Goal: Transaction & Acquisition: Download file/media

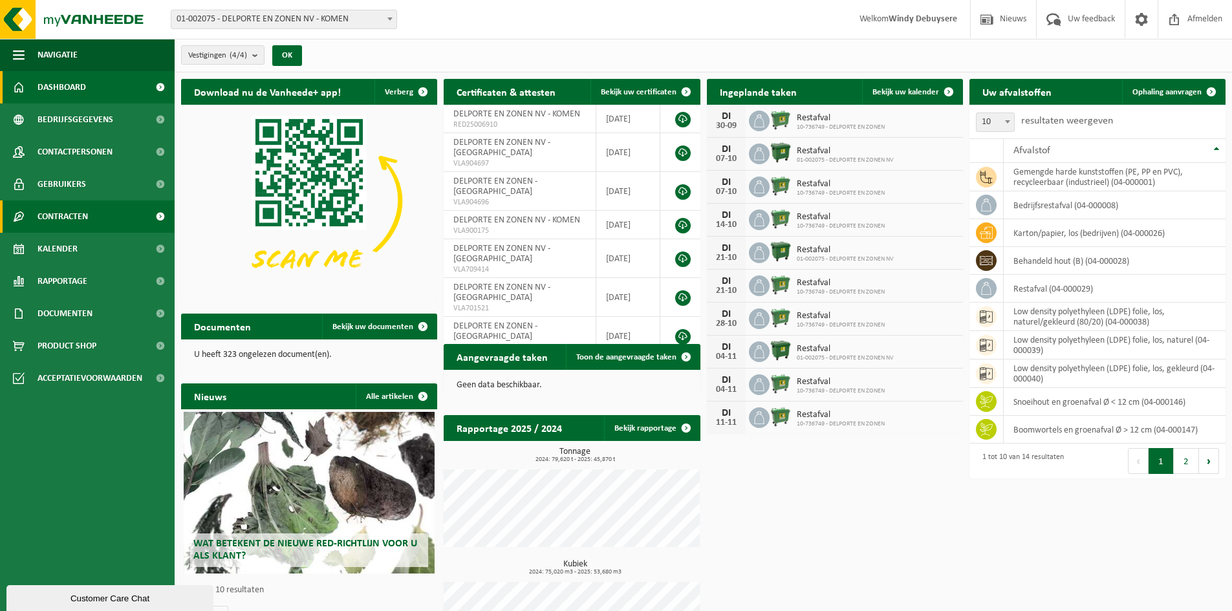
click at [161, 216] on span at bounding box center [160, 216] width 29 height 32
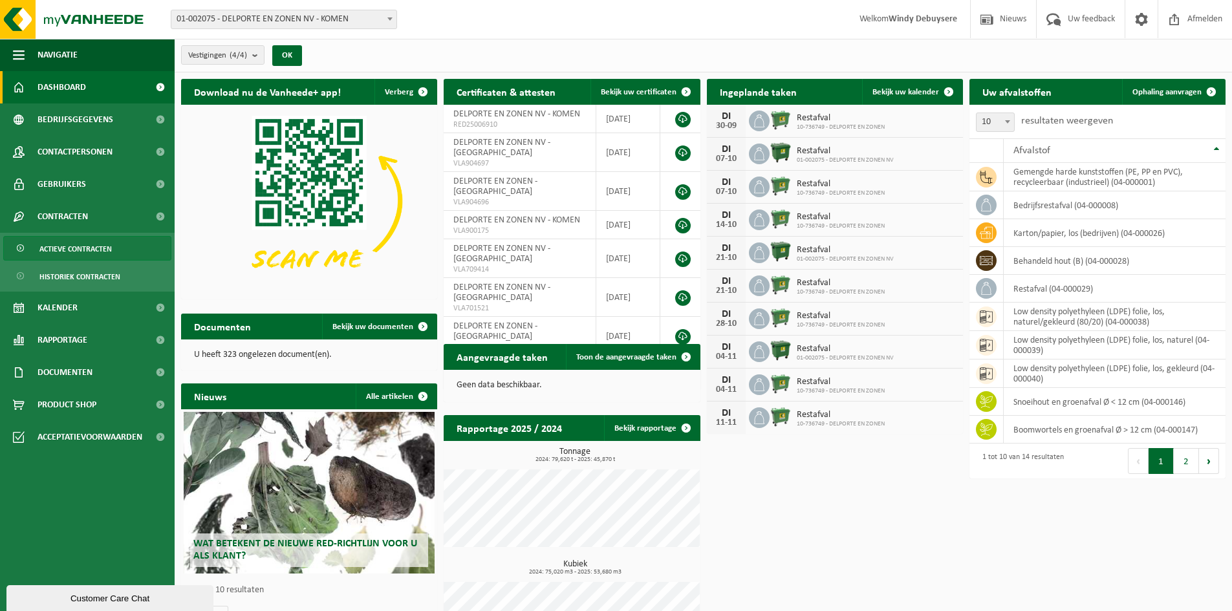
click at [121, 249] on link "Actieve contracten" at bounding box center [87, 248] width 168 height 25
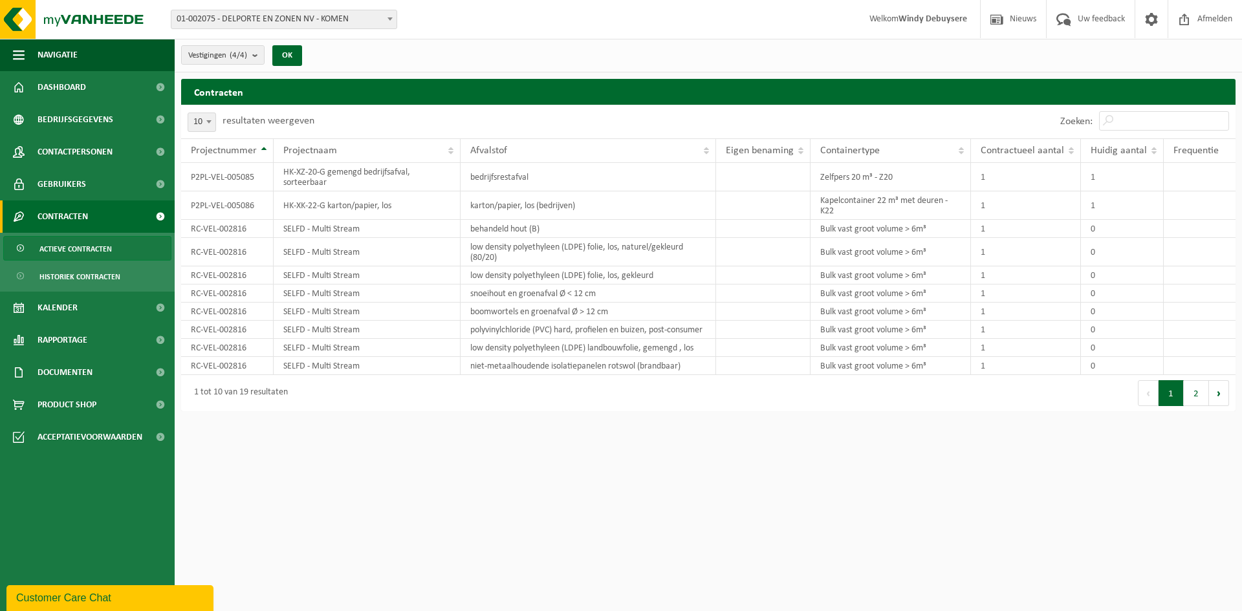
click at [202, 122] on span "10" at bounding box center [201, 122] width 27 height 18
select select "25"
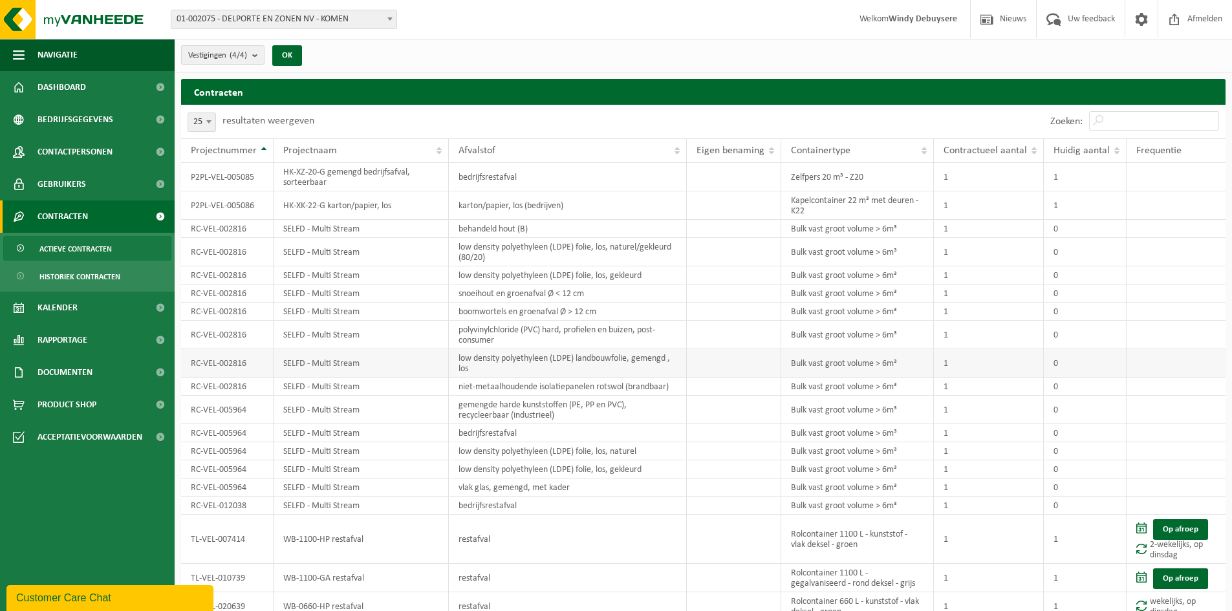
scroll to position [52, 0]
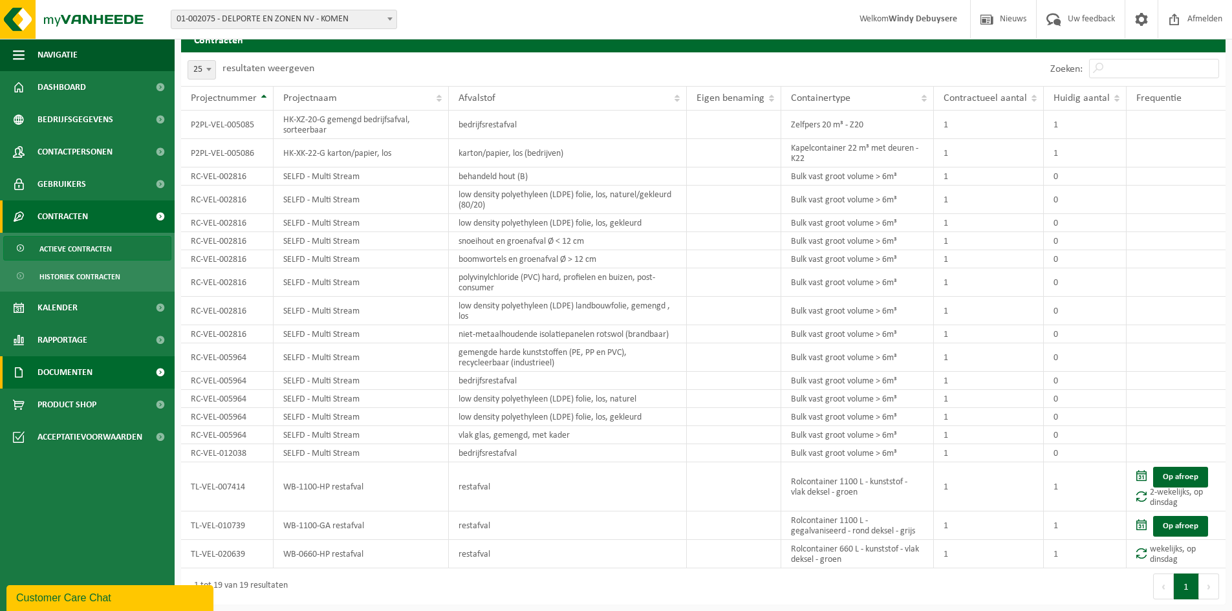
click at [108, 371] on link "Documenten" at bounding box center [87, 372] width 175 height 32
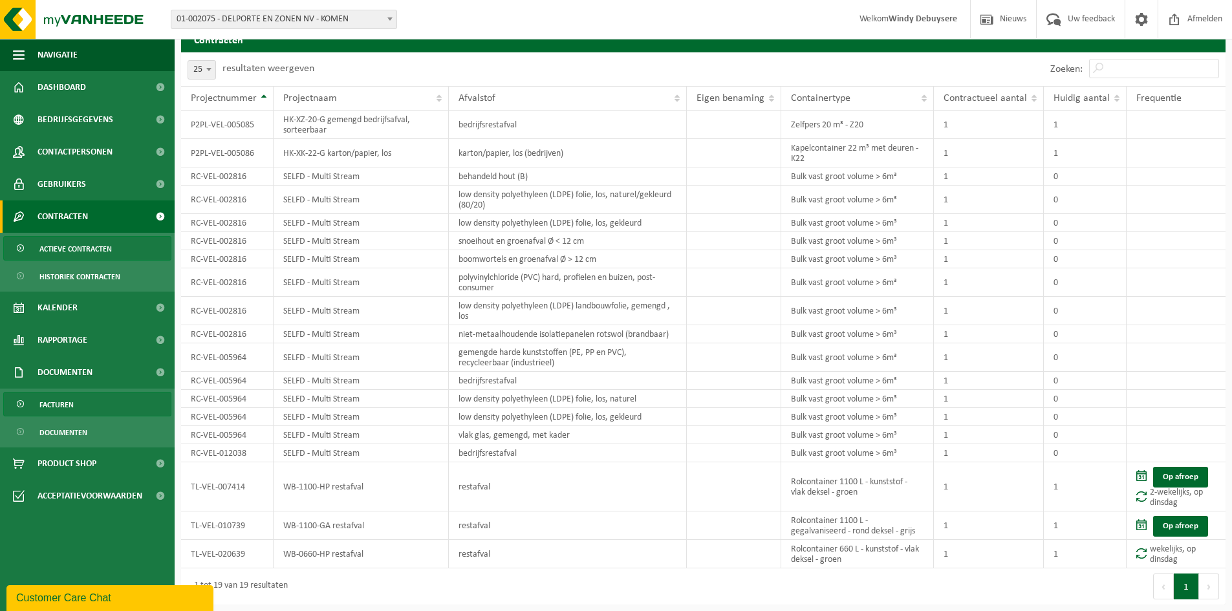
click at [103, 398] on link "Facturen" at bounding box center [87, 404] width 168 height 25
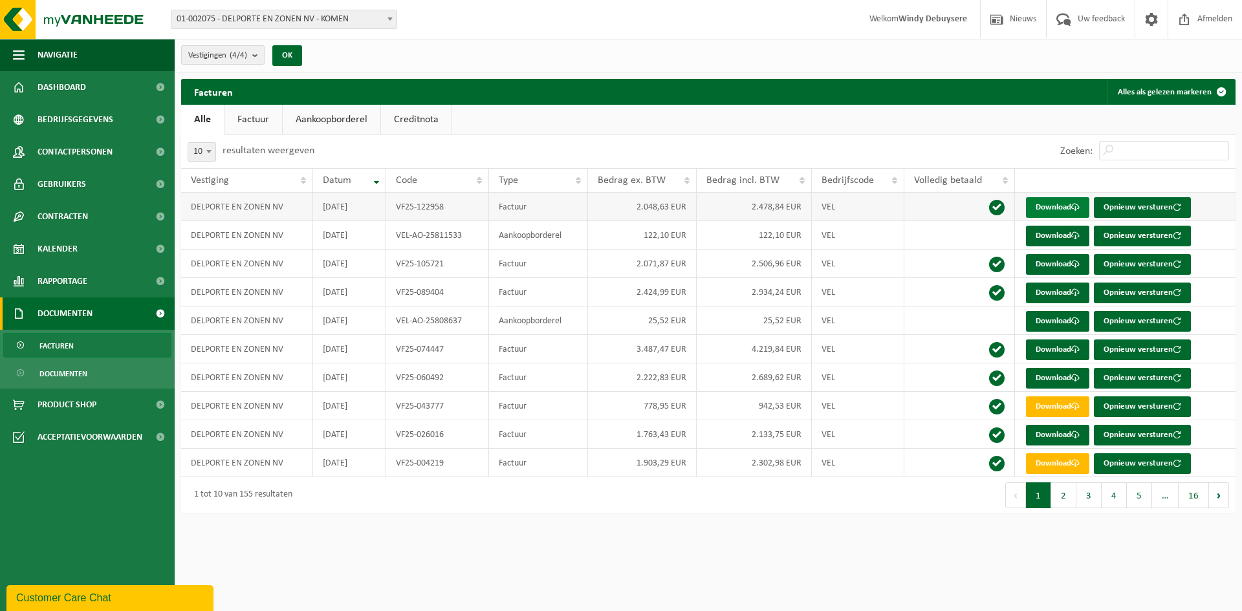
click at [1048, 203] on link "Download" at bounding box center [1057, 207] width 63 height 21
click at [1065, 374] on link "Download" at bounding box center [1057, 378] width 63 height 21
